Goal: Task Accomplishment & Management: Manage account settings

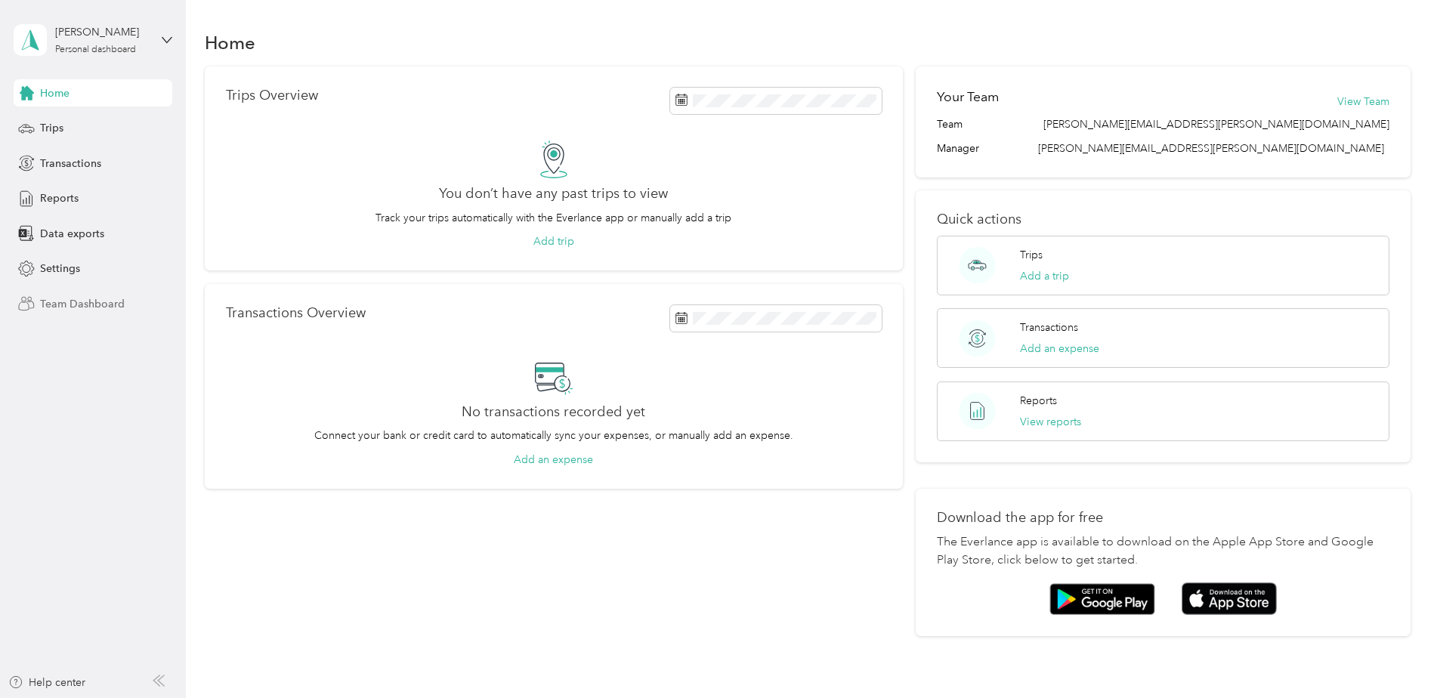
click at [96, 303] on span "Team Dashboard" at bounding box center [82, 304] width 85 height 16
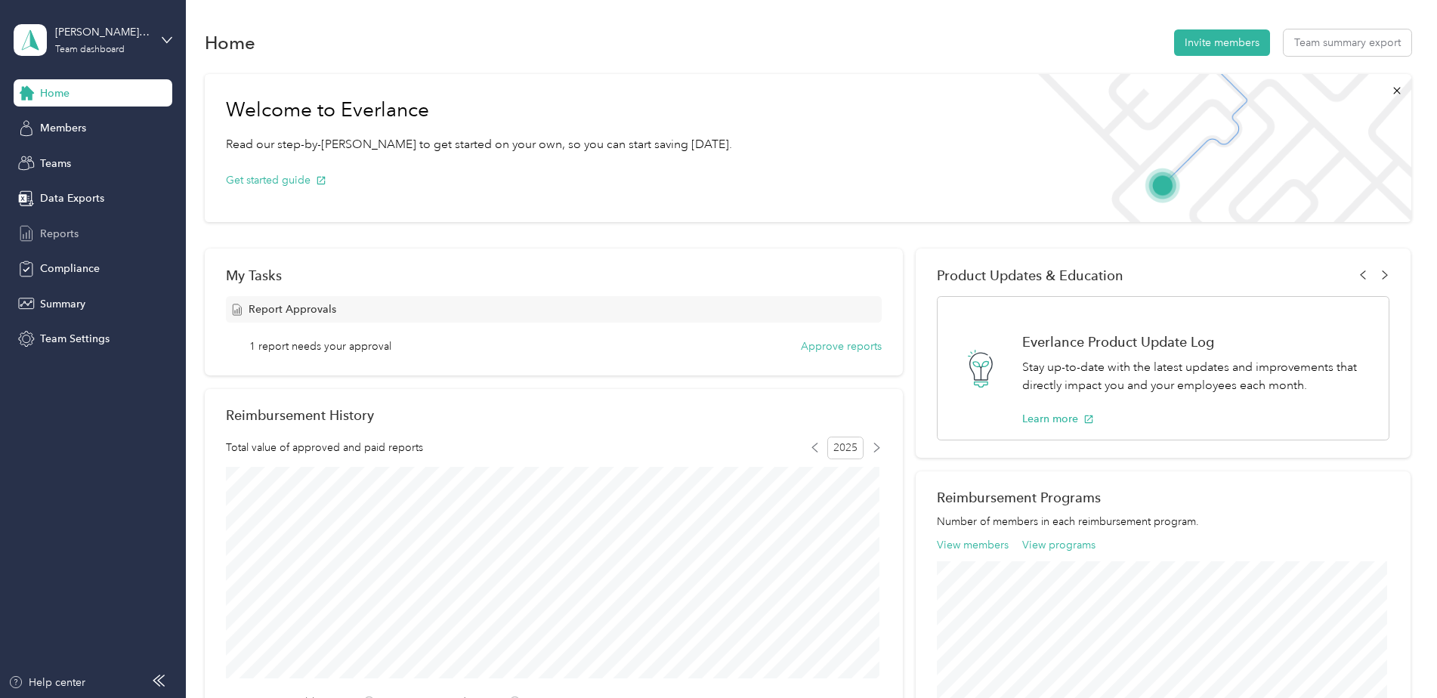
click at [80, 231] on div "Reports" at bounding box center [93, 233] width 159 height 27
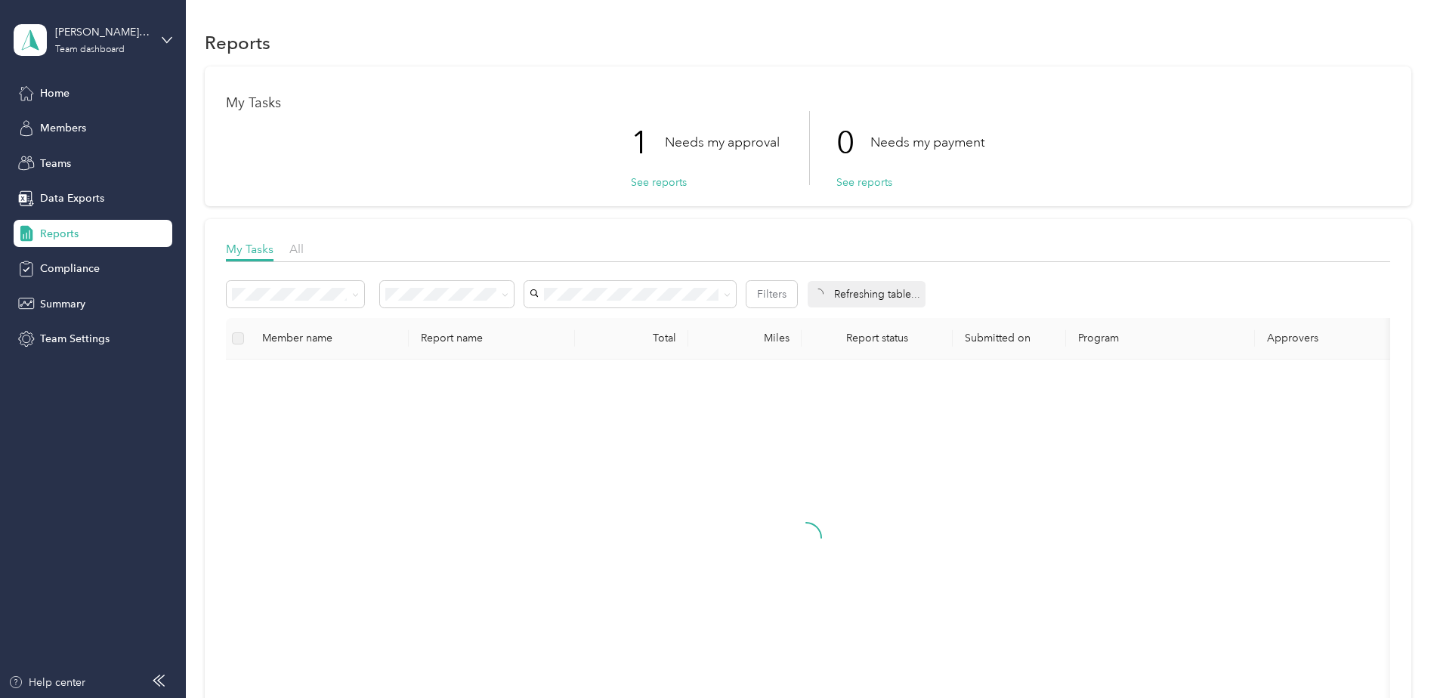
click at [1052, 142] on div "1 Needs my approval See reports 0 Needs my payment See reports" at bounding box center [808, 148] width 1164 height 74
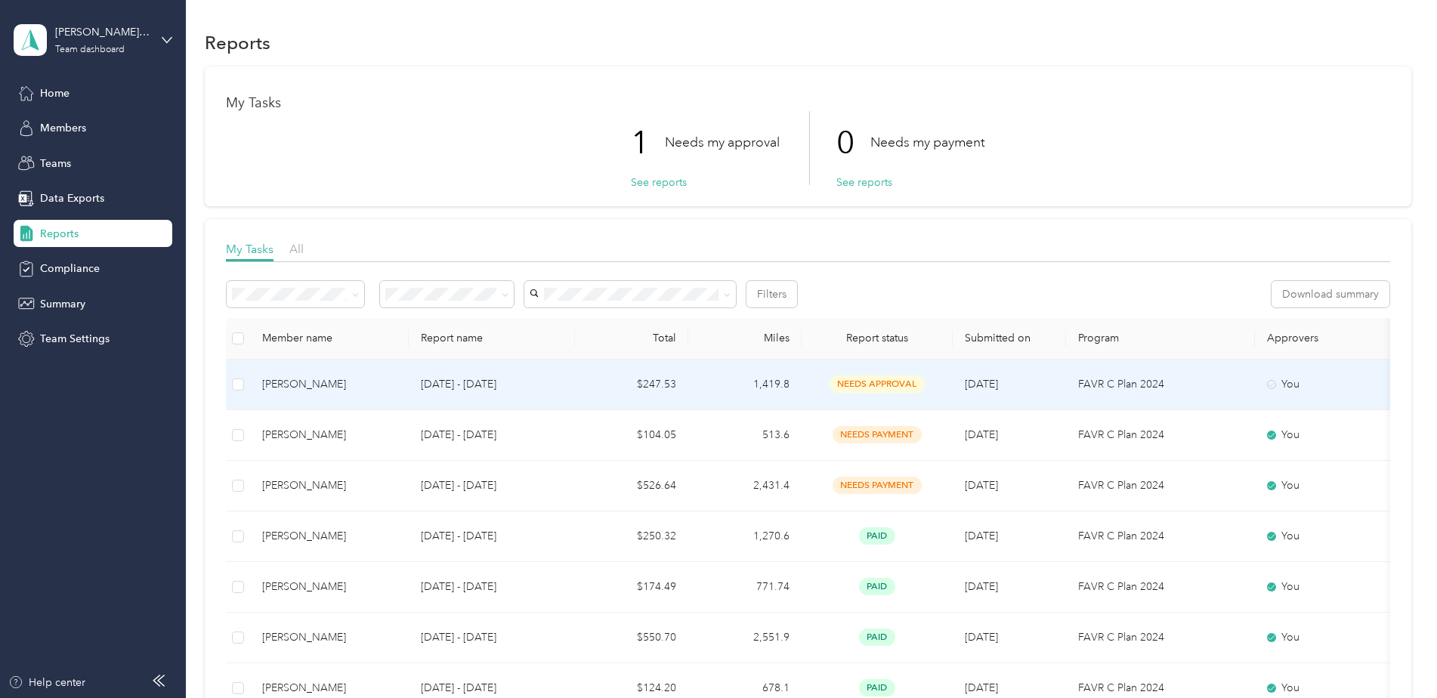
click at [882, 377] on span "needs approval" at bounding box center [877, 383] width 95 height 17
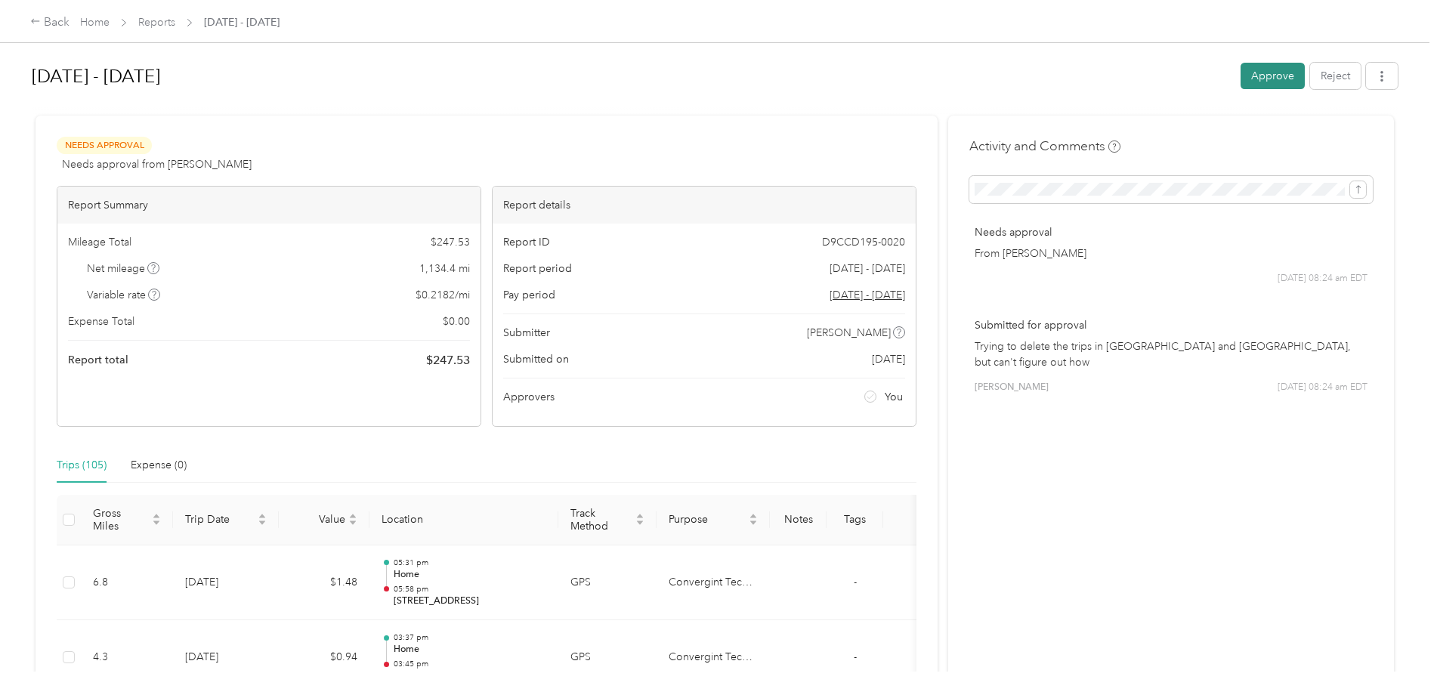
click at [1263, 76] on button "Approve" at bounding box center [1273, 76] width 64 height 26
